Goal: Task Accomplishment & Management: Manage account settings

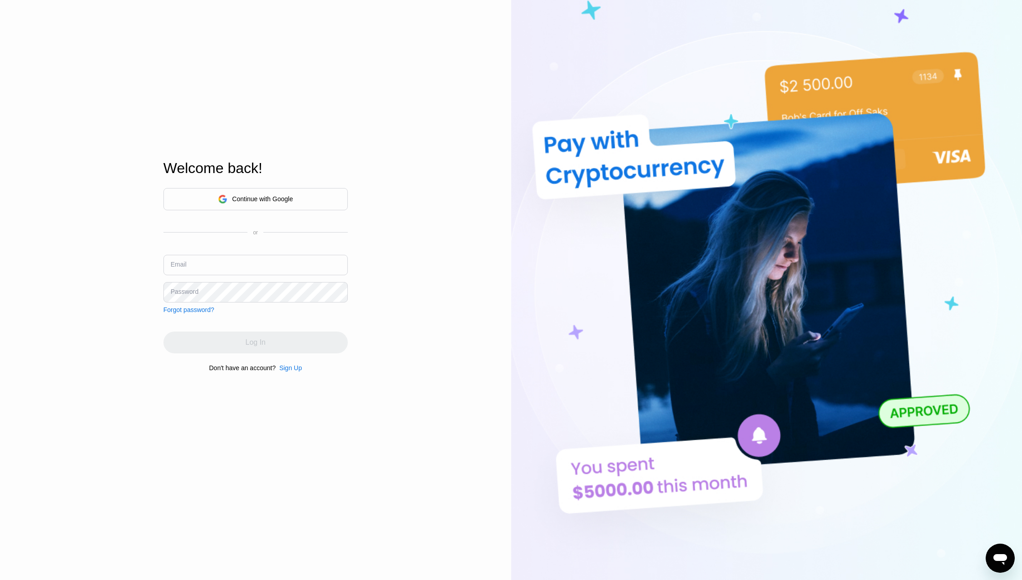
click at [236, 268] on input "text" at bounding box center [255, 265] width 184 height 20
click at [248, 267] on input "text" at bounding box center [255, 265] width 184 height 20
click at [295, 371] on div "Sign Up" at bounding box center [290, 367] width 23 height 7
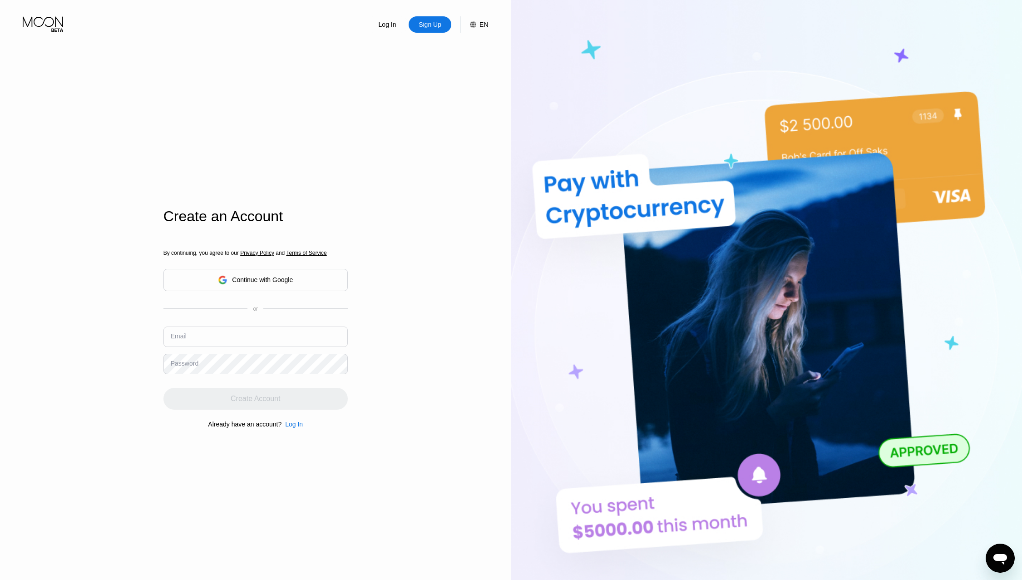
click at [269, 343] on input "text" at bounding box center [255, 337] width 184 height 20
paste input "[EMAIL_ADDRESS][DOMAIN_NAME]"
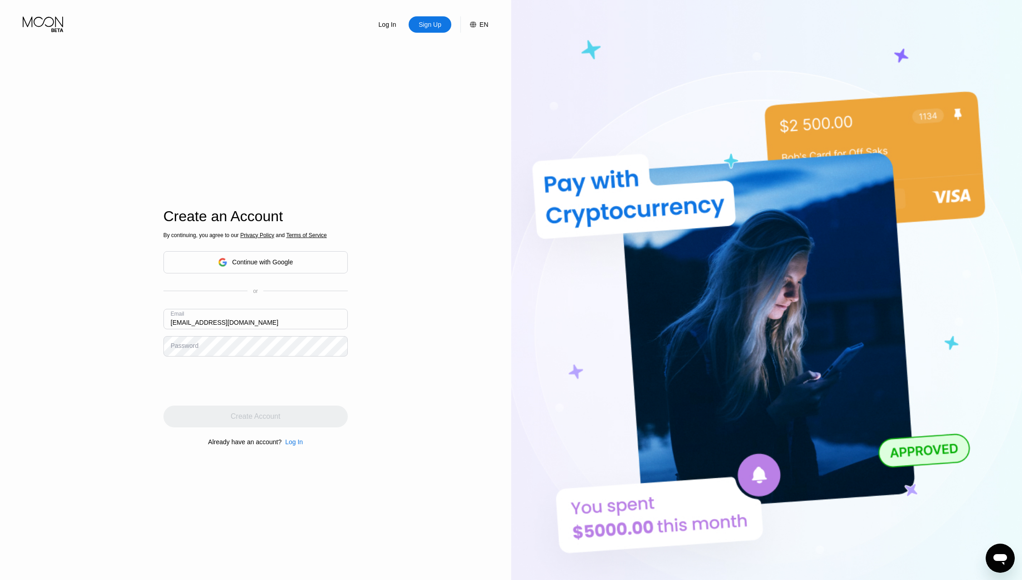
type input "[EMAIL_ADDRESS][DOMAIN_NAME]"
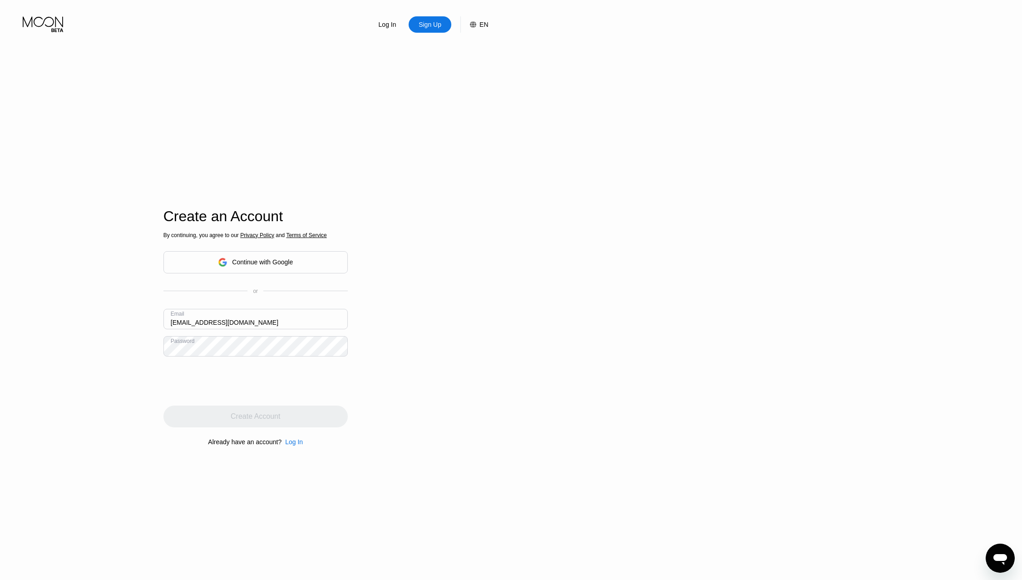
click at [722, 169] on div at bounding box center [766, 319] width 511 height 638
drag, startPoint x: 378, startPoint y: 27, endPoint x: 397, endPoint y: 22, distance: 19.7
drag, startPoint x: 397, startPoint y: 22, endPoint x: 391, endPoint y: 27, distance: 7.8
drag, startPoint x: 391, startPoint y: 27, endPoint x: 772, endPoint y: 115, distance: 391.5
click at [758, 119] on div at bounding box center [766, 319] width 511 height 638
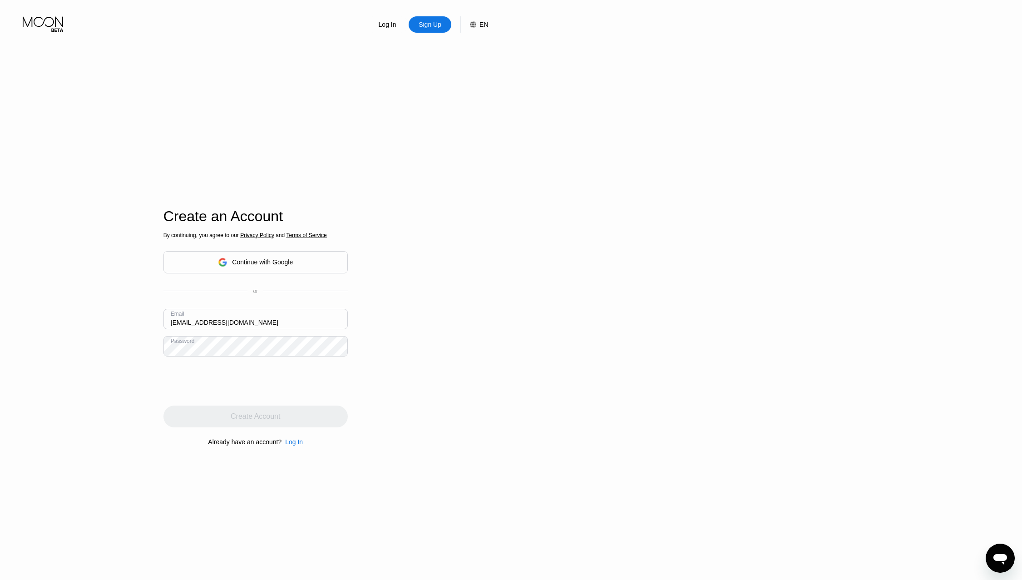
drag, startPoint x: 48, startPoint y: 22, endPoint x: 392, endPoint y: 122, distance: 358.1
click at [392, 122] on div "Log In Sign Up EN Language English Save Create an Account By continuing, you ag…" at bounding box center [255, 319] width 511 height 638
drag, startPoint x: 416, startPoint y: 23, endPoint x: 696, endPoint y: 51, distance: 281.6
click at [696, 51] on div at bounding box center [766, 319] width 511 height 638
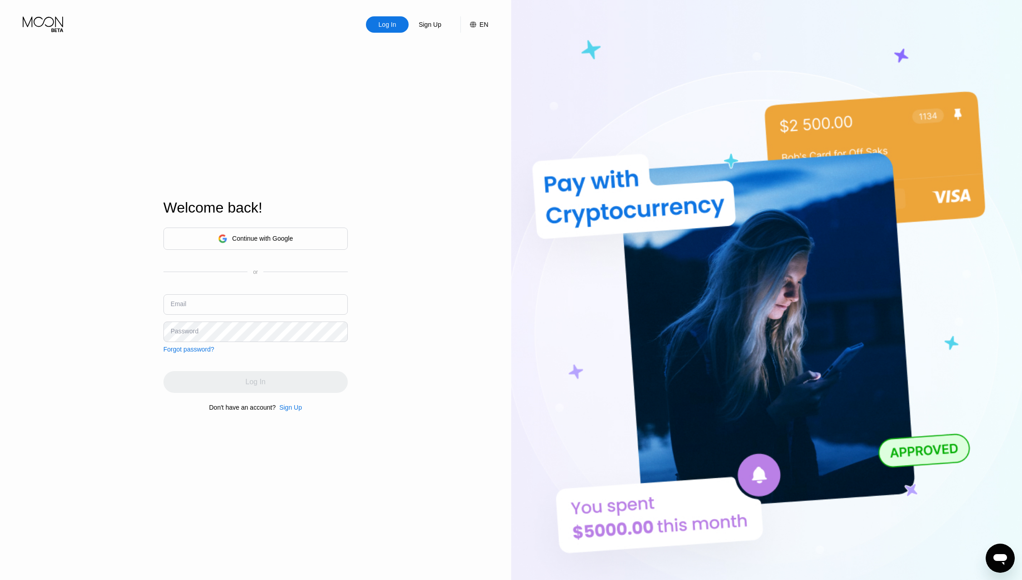
click at [239, 303] on input "text" at bounding box center [255, 304] width 184 height 20
type input "janetfm14@gmail.com"
click at [273, 382] on div "Log In" at bounding box center [255, 382] width 184 height 22
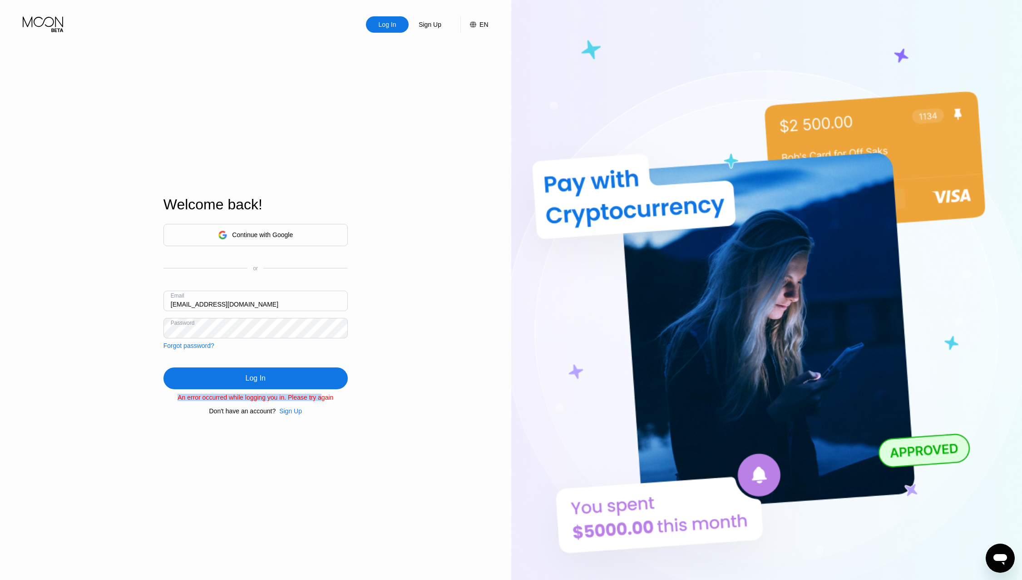
drag, startPoint x: 194, startPoint y: 401, endPoint x: 320, endPoint y: 402, distance: 126.2
click at [320, 401] on div "An error occurred while logging you in. Please try again" at bounding box center [255, 397] width 184 height 7
click at [331, 401] on div "An error occurred while logging you in. Please try again" at bounding box center [255, 397] width 184 height 7
drag, startPoint x: 352, startPoint y: 403, endPoint x: 227, endPoint y: 403, distance: 125.8
click at [234, 403] on div "Log In Sign Up EN Language Select an item Save Welcome back! Continue with Goog…" at bounding box center [255, 319] width 511 height 638
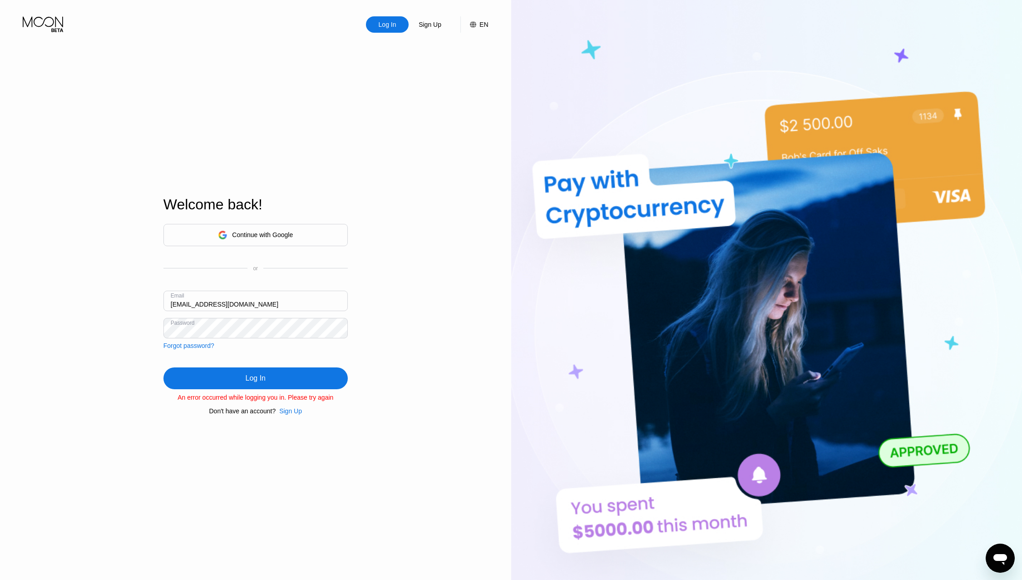
click at [204, 401] on div "An error occurred while logging you in. Please try again" at bounding box center [255, 397] width 184 height 7
click at [235, 382] on div "Log In" at bounding box center [255, 378] width 184 height 22
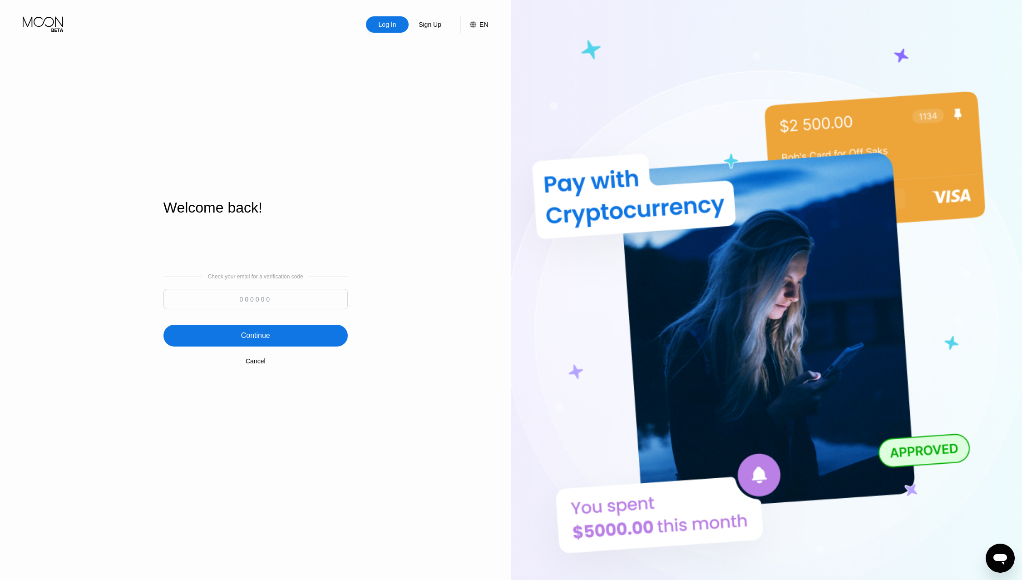
click at [303, 300] on input at bounding box center [255, 299] width 184 height 20
click at [312, 299] on input at bounding box center [255, 299] width 184 height 20
click at [287, 334] on div "Continue" at bounding box center [255, 336] width 184 height 22
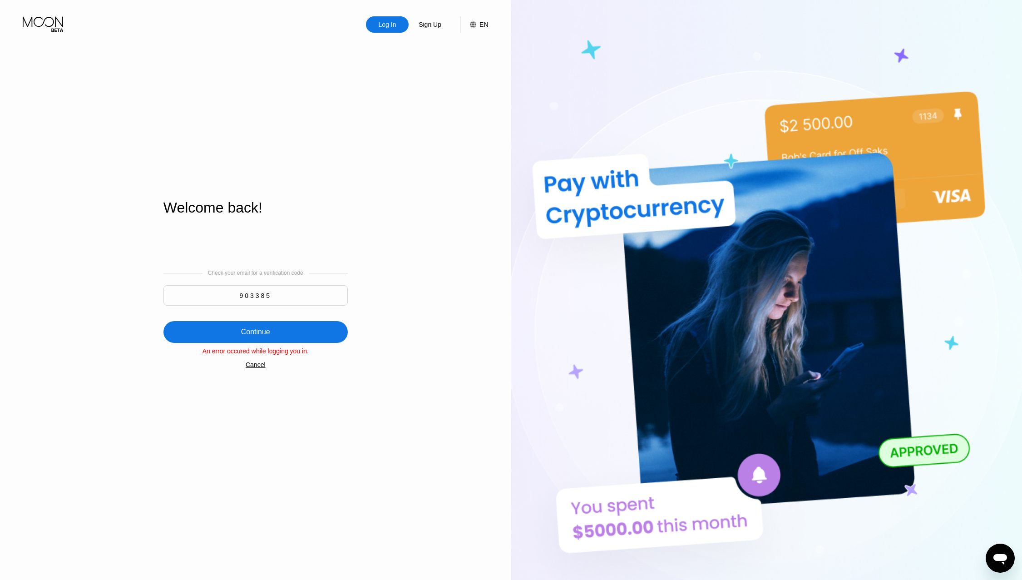
click at [267, 331] on div "Continue" at bounding box center [255, 331] width 29 height 9
click at [300, 339] on div "Continue" at bounding box center [255, 332] width 184 height 22
click at [302, 307] on div "903385" at bounding box center [255, 297] width 184 height 25
click at [311, 299] on input "903385" at bounding box center [255, 295] width 184 height 20
click at [308, 328] on div "Continue" at bounding box center [255, 332] width 184 height 22
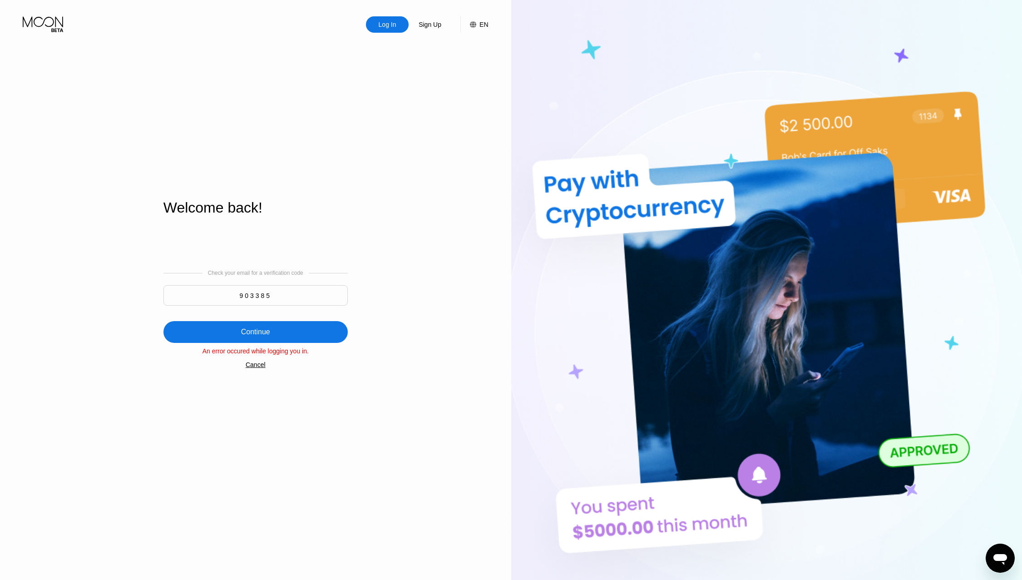
click at [307, 327] on div "Continue" at bounding box center [255, 332] width 184 height 22
click at [305, 331] on div "Continue" at bounding box center [255, 332] width 184 height 22
click at [265, 336] on div "Continue" at bounding box center [255, 331] width 29 height 9
click at [302, 297] on input "903385" at bounding box center [255, 295] width 184 height 20
type input "903385"
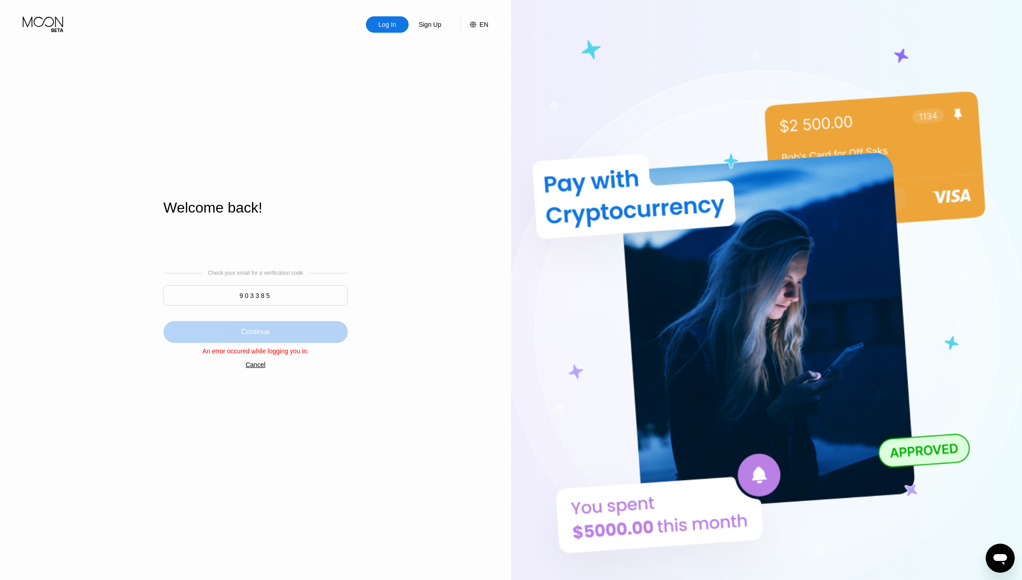
click at [231, 336] on div "Continue" at bounding box center [255, 332] width 184 height 22
